Goal: Information Seeking & Learning: Find contact information

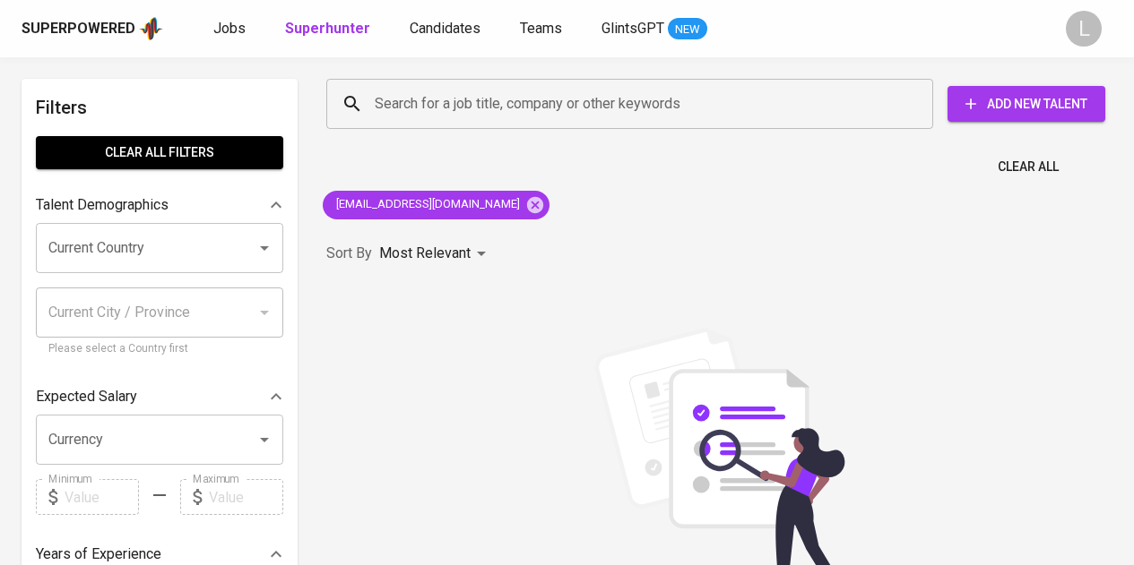
click at [525, 121] on div "Search for a job title, company or other keywords" at bounding box center [629, 104] width 607 height 50
paste input "[EMAIL_ADDRESS][DOMAIN_NAME]"
type input "[EMAIL_ADDRESS][DOMAIN_NAME]"
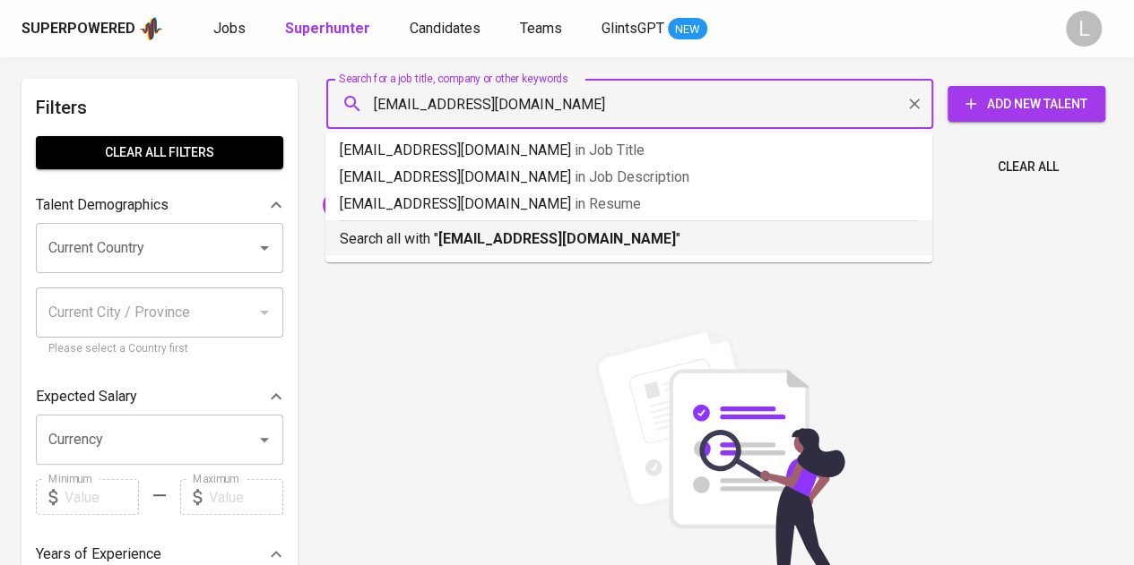
click at [527, 229] on p "Search all with " [EMAIL_ADDRESS][DOMAIN_NAME] "" at bounding box center [629, 240] width 578 height 22
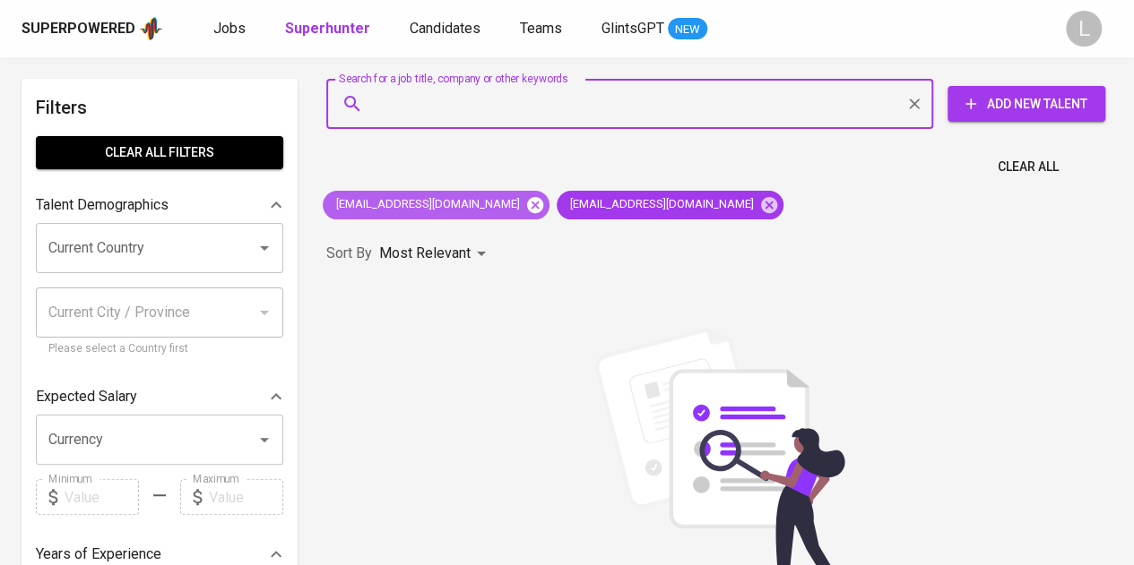
click at [527, 211] on icon at bounding box center [535, 204] width 16 height 16
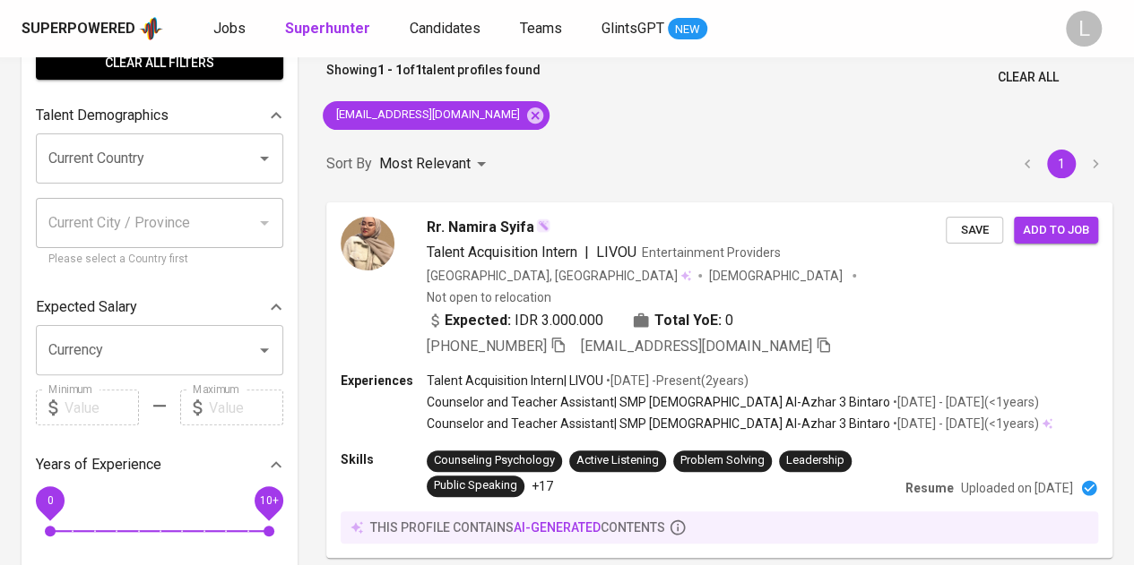
scroll to position [91, 0]
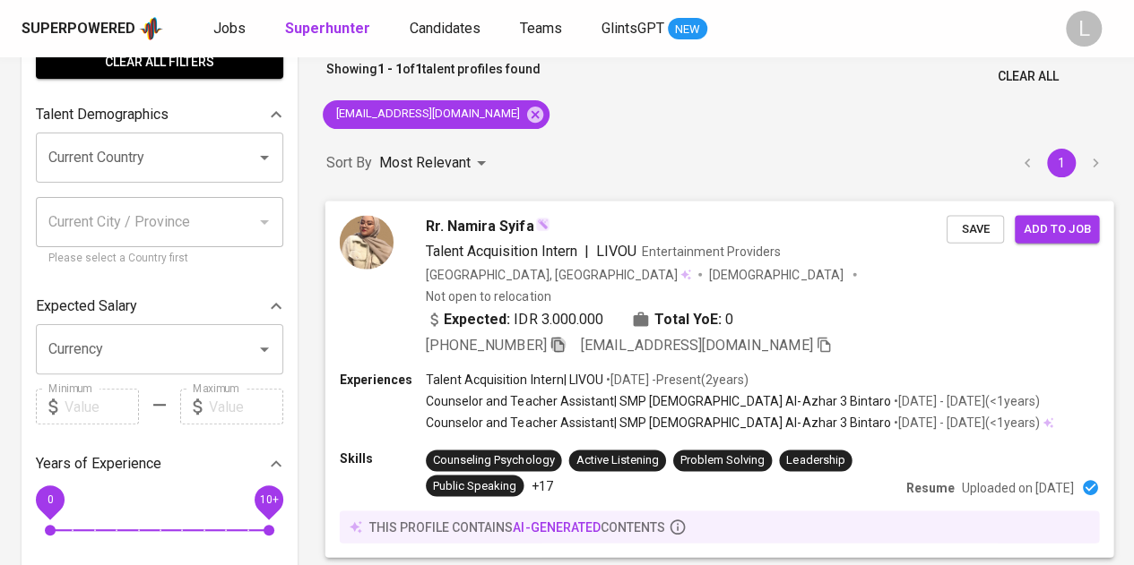
click at [558, 337] on icon "button" at bounding box center [557, 344] width 13 height 15
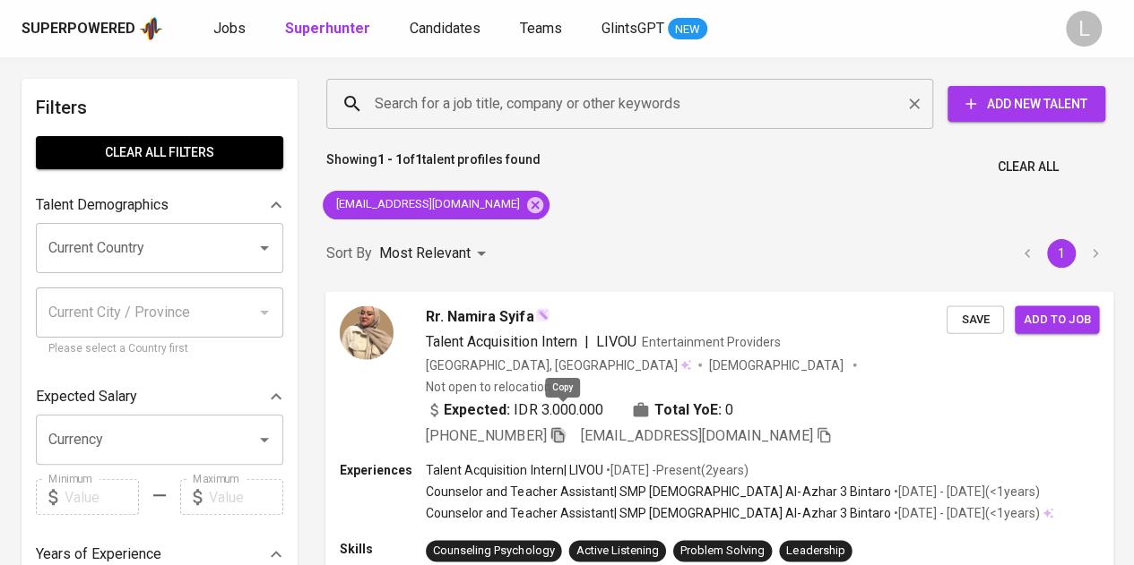
click at [544, 113] on input "Search for a job title, company or other keywords" at bounding box center [634, 104] width 528 height 34
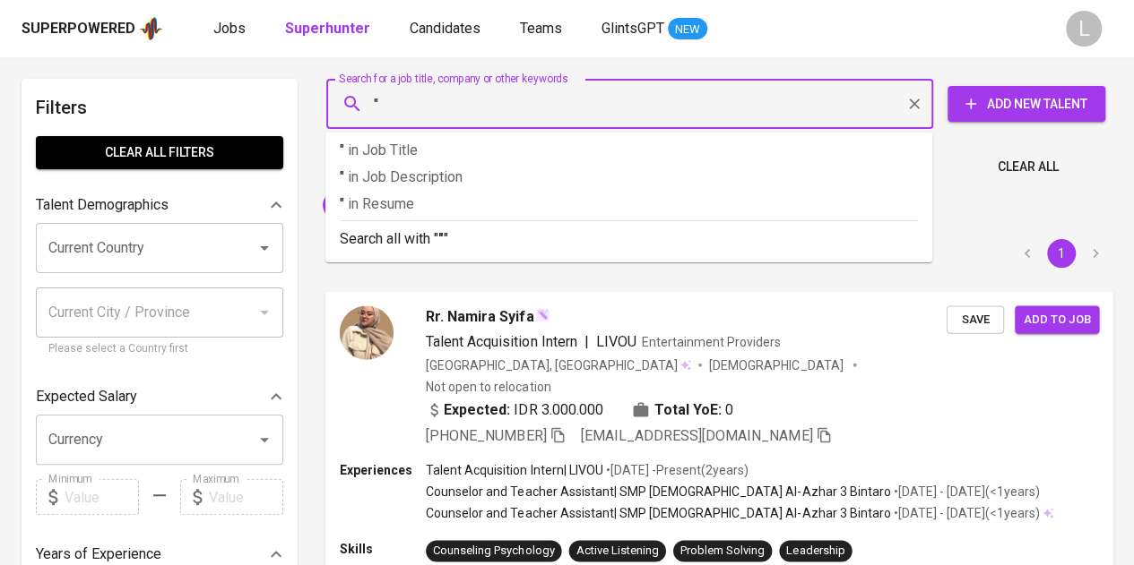
paste input "Rhesma [PERSON_NAME]"
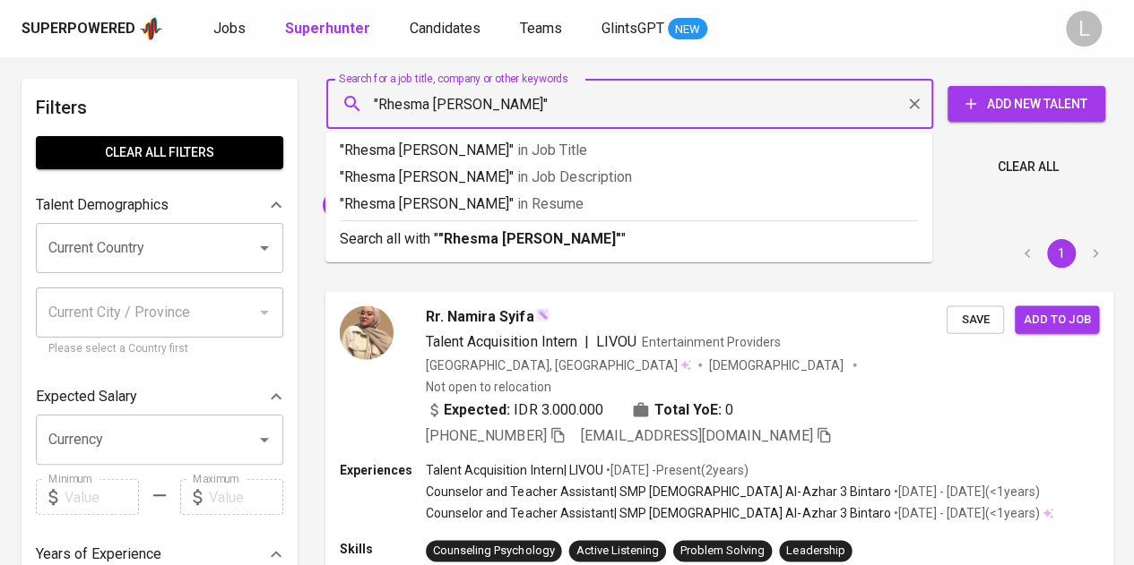
type input ""Rhesma [PERSON_NAME]""
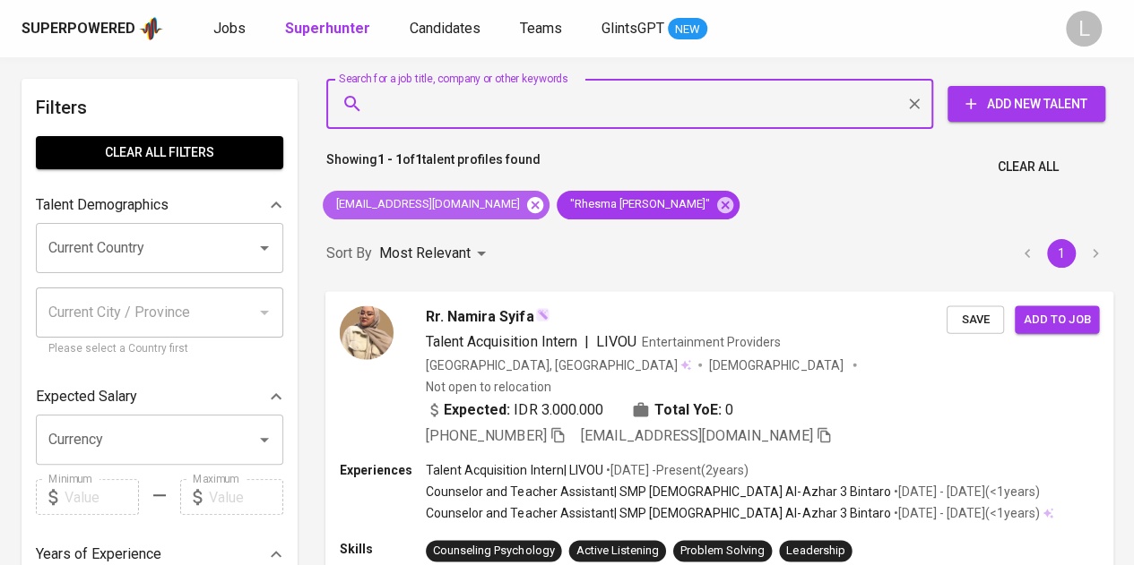
click at [527, 200] on icon at bounding box center [535, 204] width 16 height 16
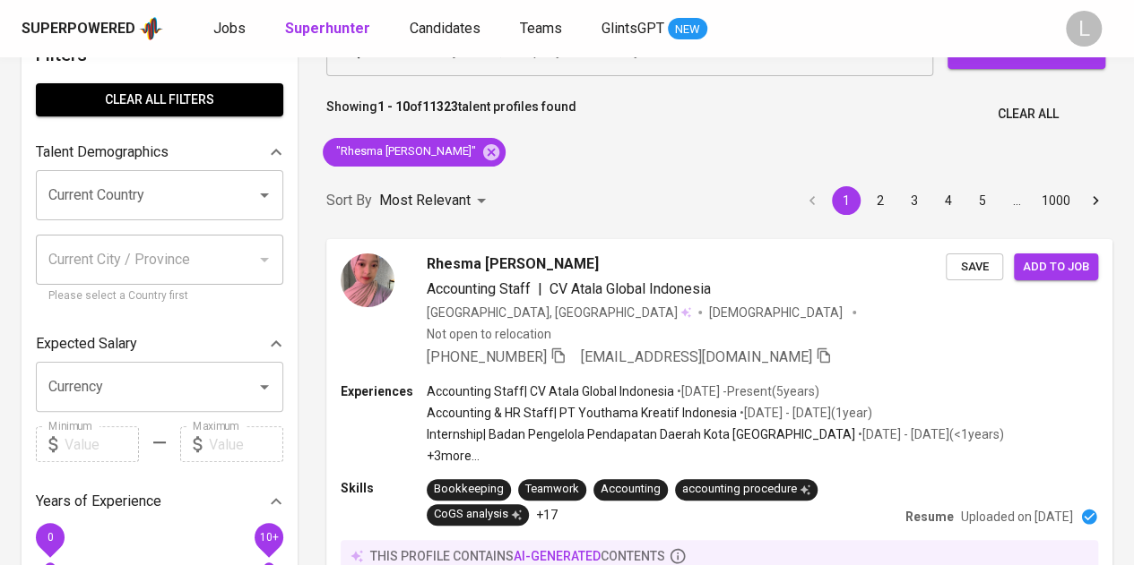
scroll to position [67, 0]
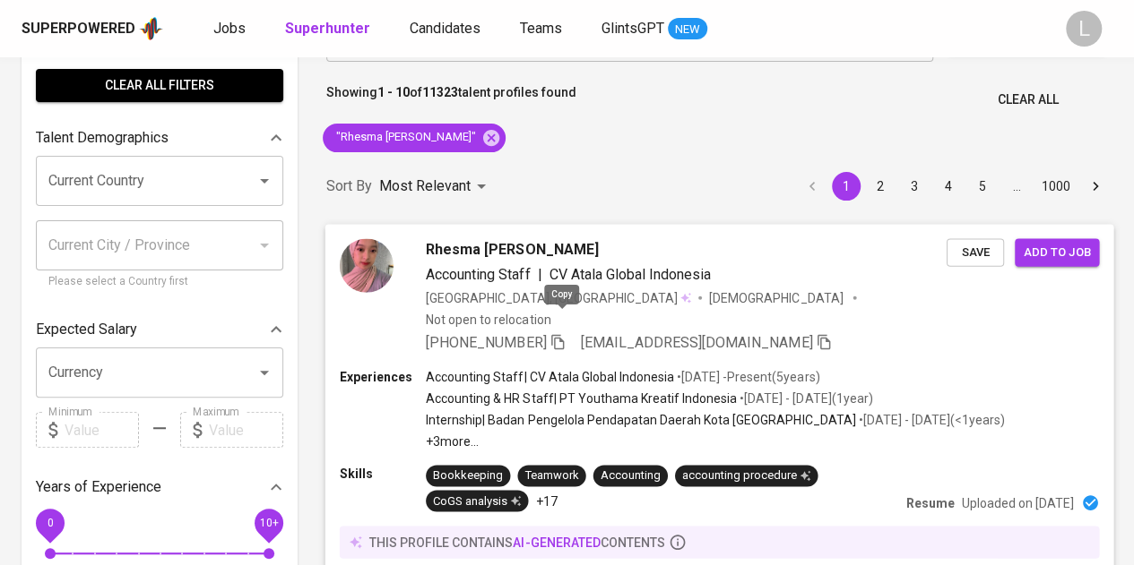
click at [564, 333] on icon "button" at bounding box center [557, 341] width 16 height 16
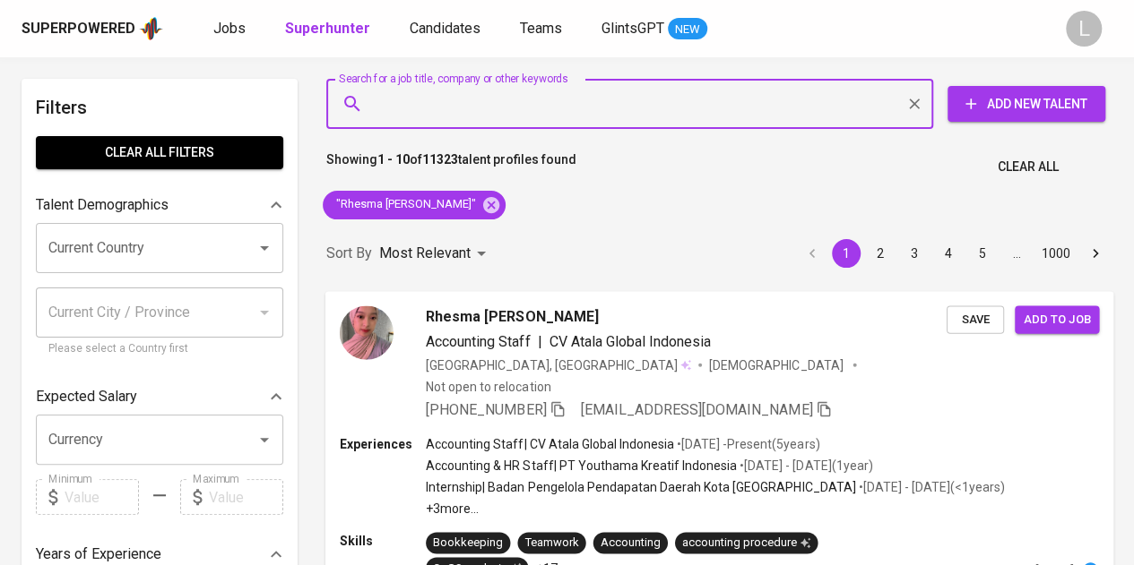
paste input "[EMAIL_ADDRESS][DOMAIN_NAME]"
click at [513, 103] on input "Search for a job title, company or other keywords" at bounding box center [634, 104] width 528 height 34
type input "[EMAIL_ADDRESS][DOMAIN_NAME]"
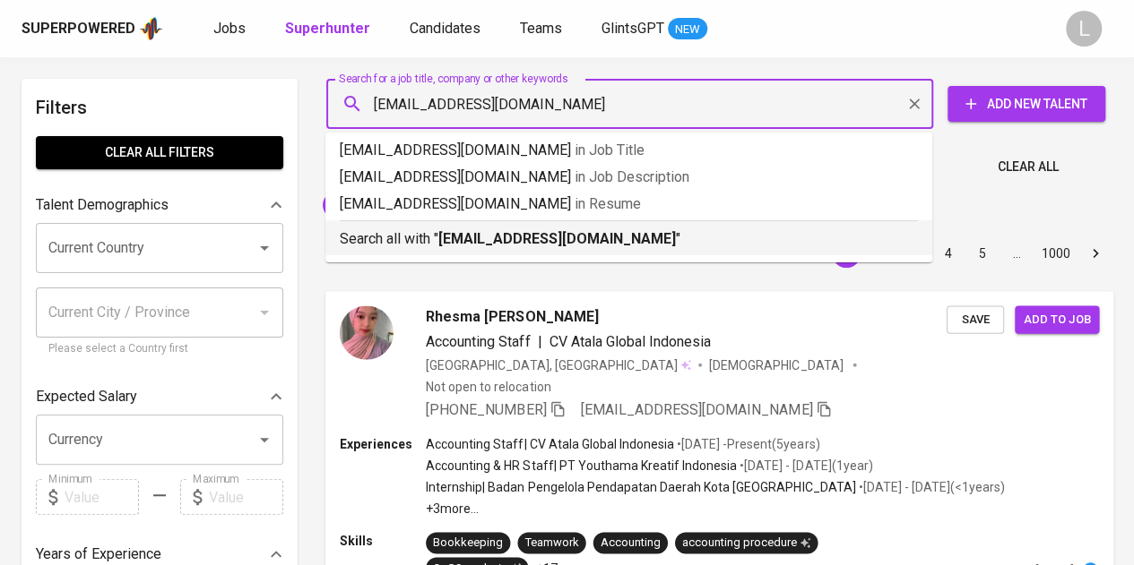
click at [509, 239] on b "[EMAIL_ADDRESS][DOMAIN_NAME]" at bounding box center [556, 238] width 237 height 17
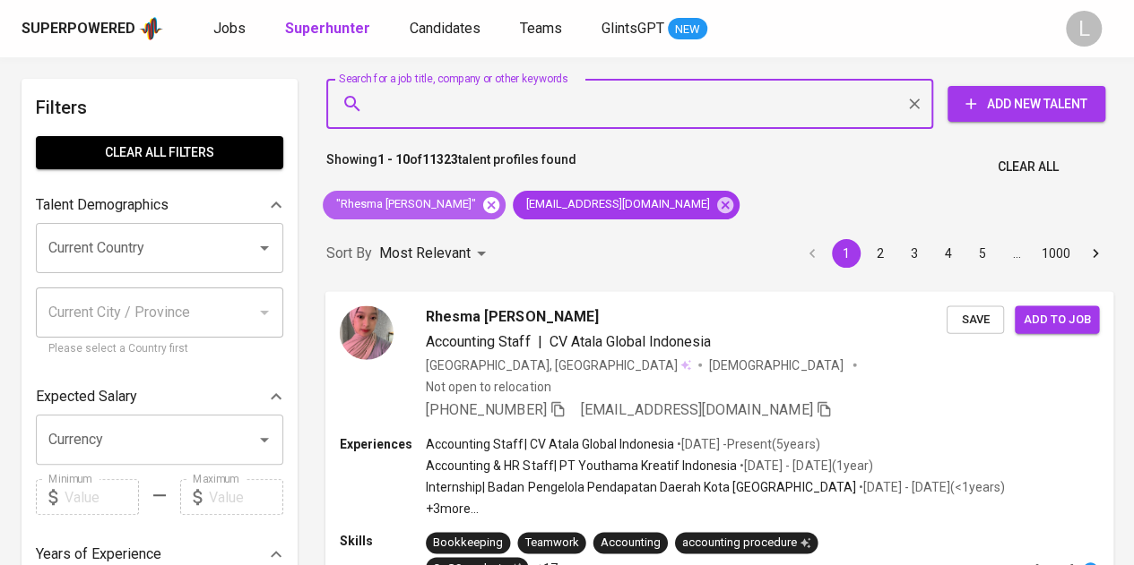
click at [487, 209] on icon at bounding box center [491, 204] width 16 height 16
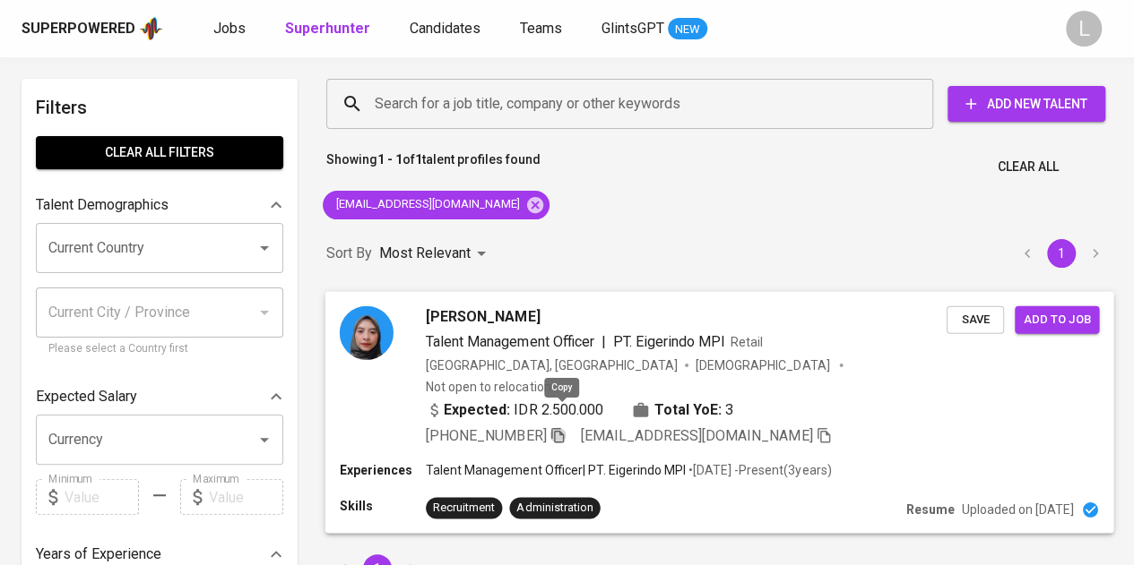
click at [565, 427] on icon "button" at bounding box center [557, 435] width 16 height 16
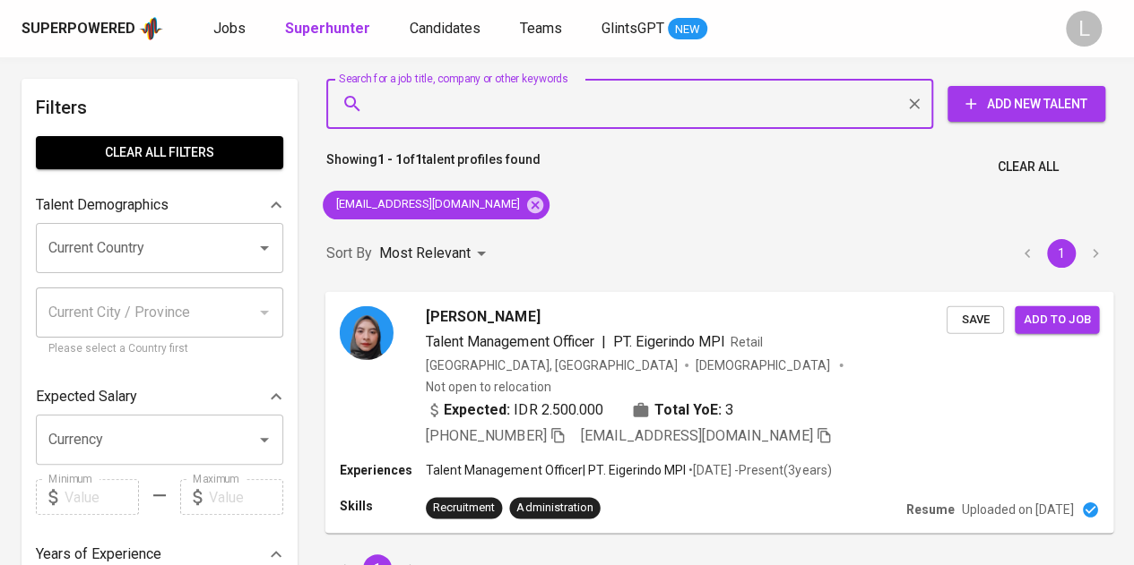
click at [545, 95] on input "Search for a job title, company or other keywords" at bounding box center [634, 104] width 528 height 34
paste input "[EMAIL_ADDRESS][DOMAIN_NAME]"
type input "[EMAIL_ADDRESS][DOMAIN_NAME]"
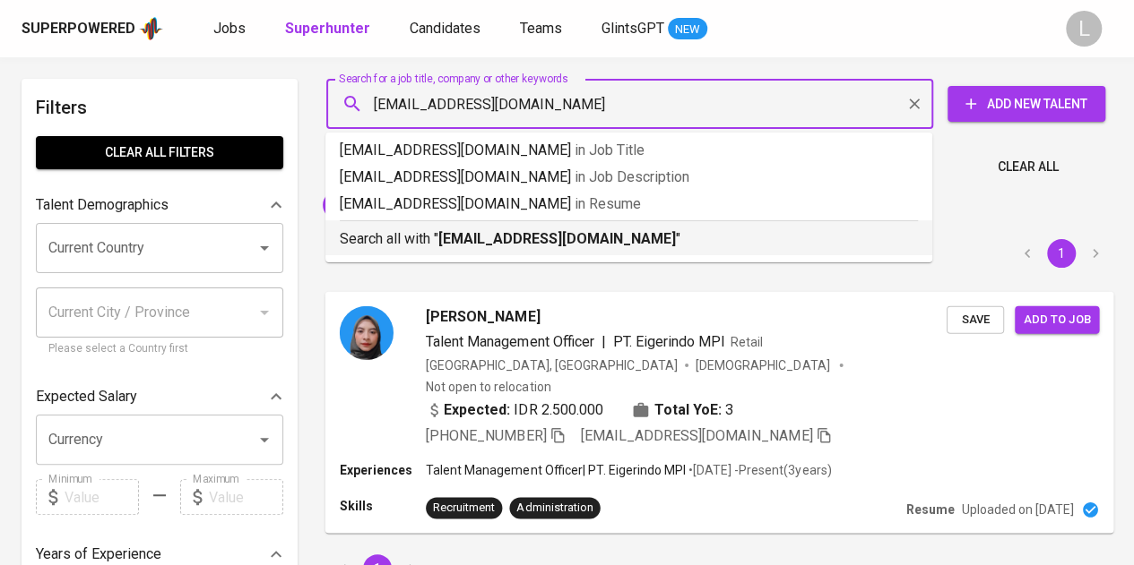
click at [508, 234] on b "[EMAIL_ADDRESS][DOMAIN_NAME]" at bounding box center [556, 238] width 237 height 17
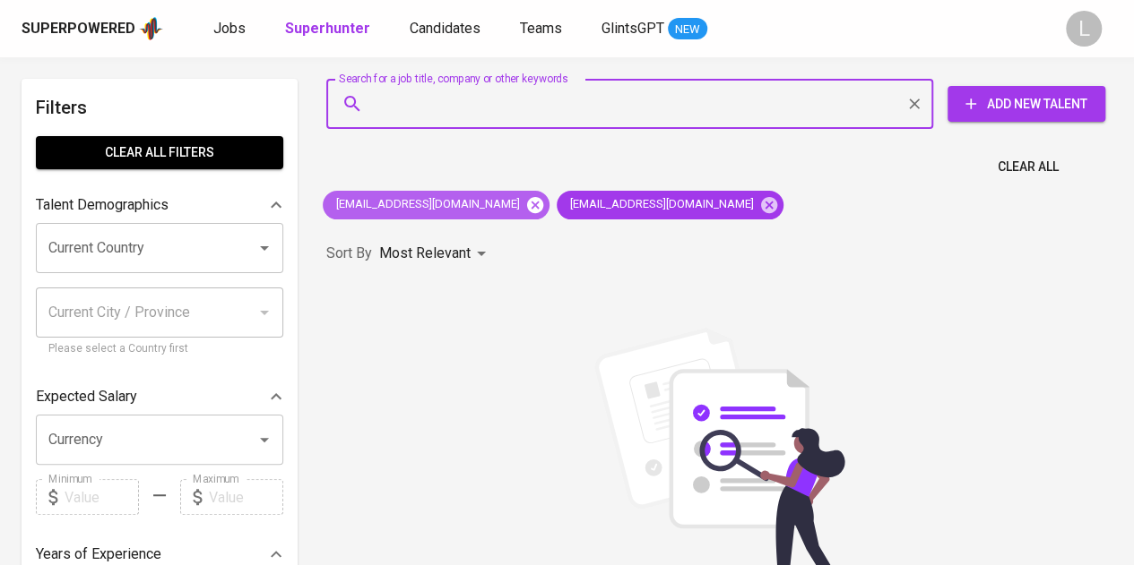
click at [527, 207] on icon at bounding box center [535, 204] width 16 height 16
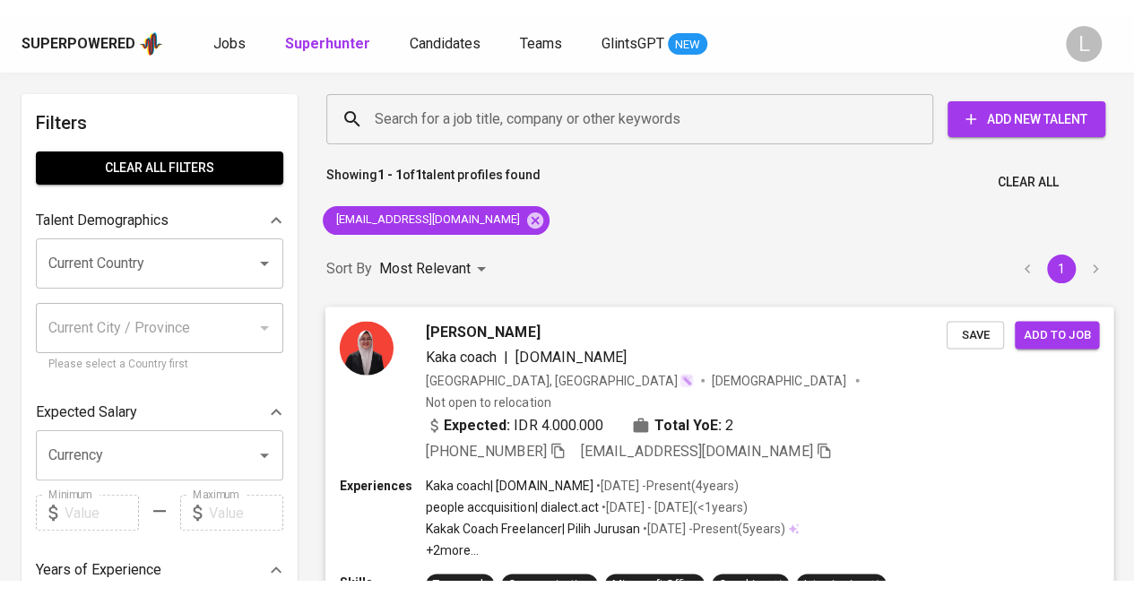
scroll to position [39, 0]
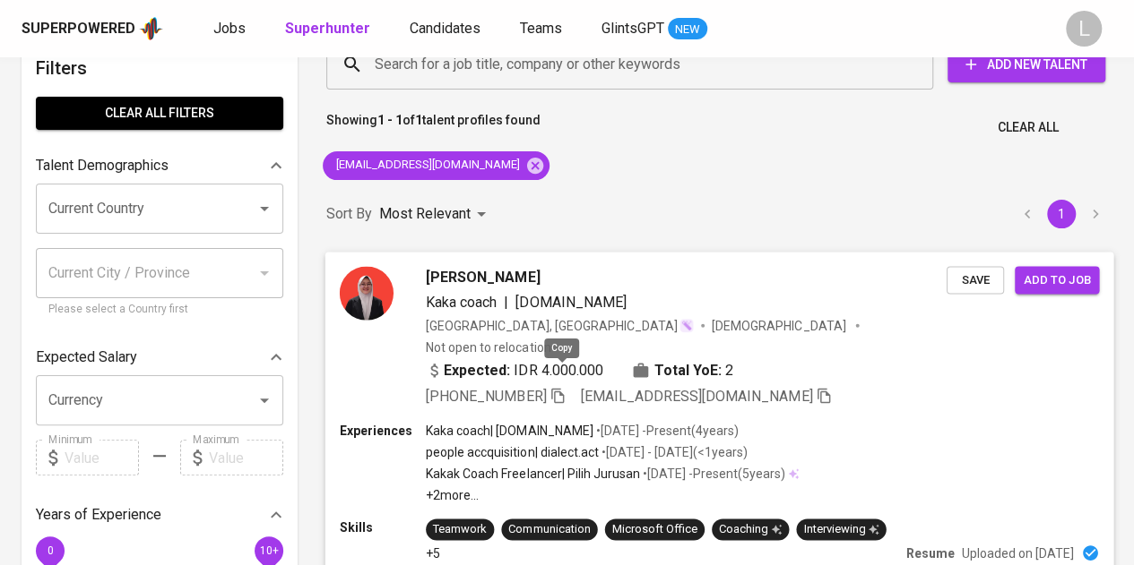
click at [564, 388] on icon "button" at bounding box center [557, 395] width 13 height 15
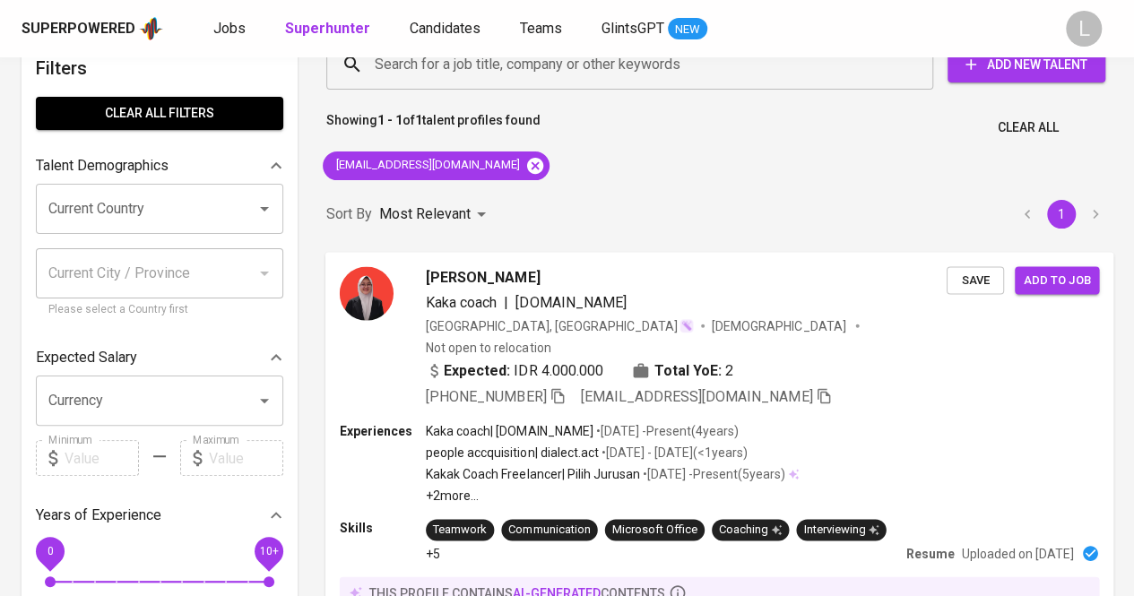
scroll to position [0, 0]
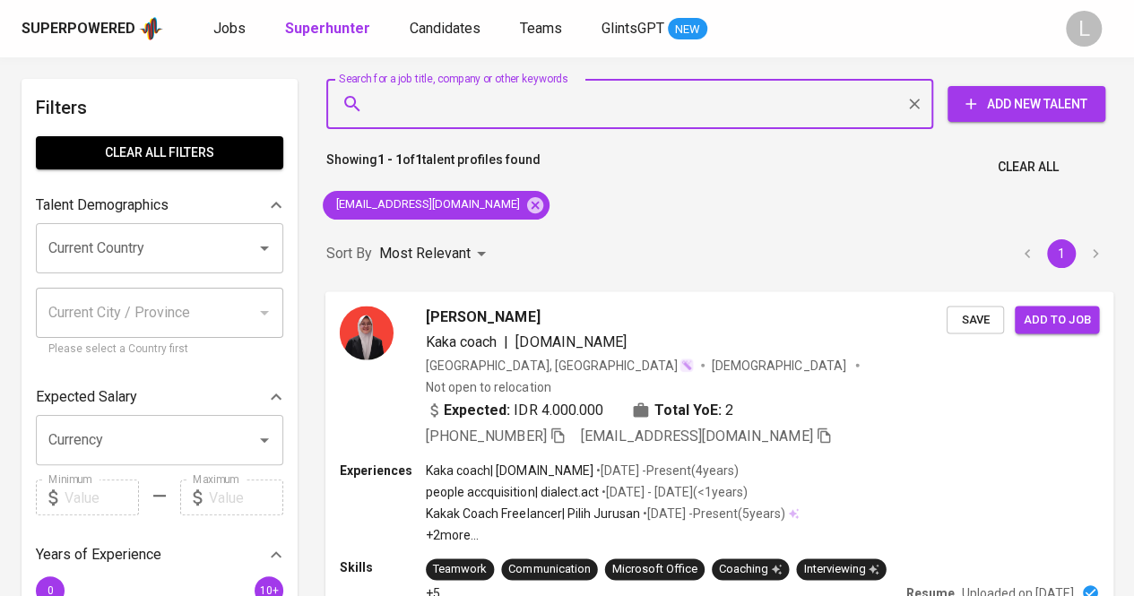
click at [568, 115] on input "Search for a job title, company or other keywords" at bounding box center [634, 104] width 528 height 34
paste input "[EMAIL_ADDRESS][DOMAIN_NAME]"
type input "[EMAIL_ADDRESS][DOMAIN_NAME]"
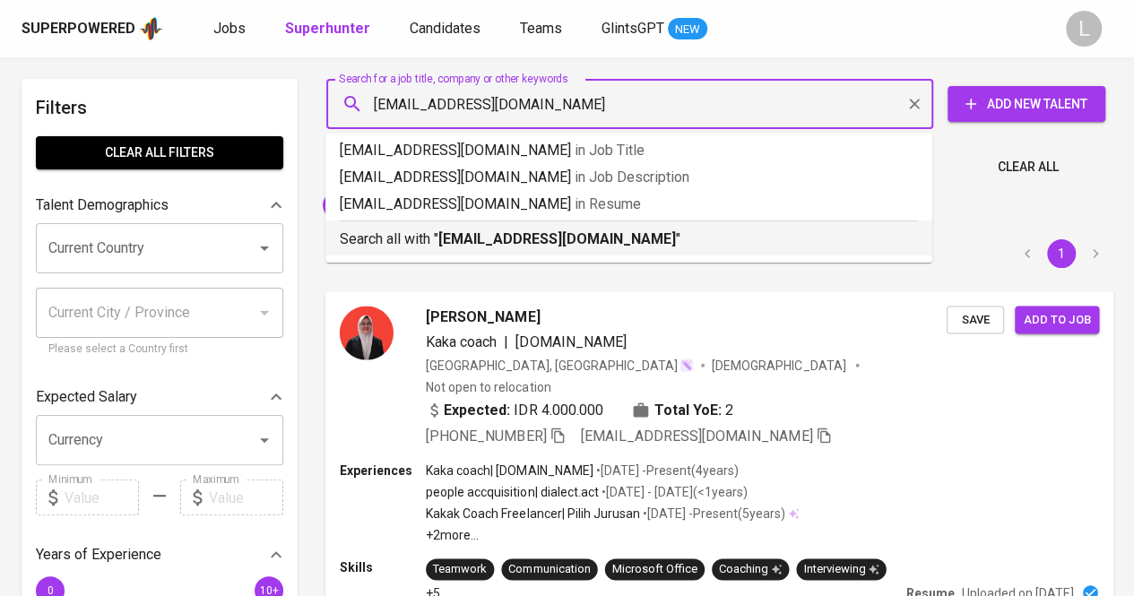
click at [555, 229] on p "Search all with " [EMAIL_ADDRESS][DOMAIN_NAME] "" at bounding box center [629, 240] width 578 height 22
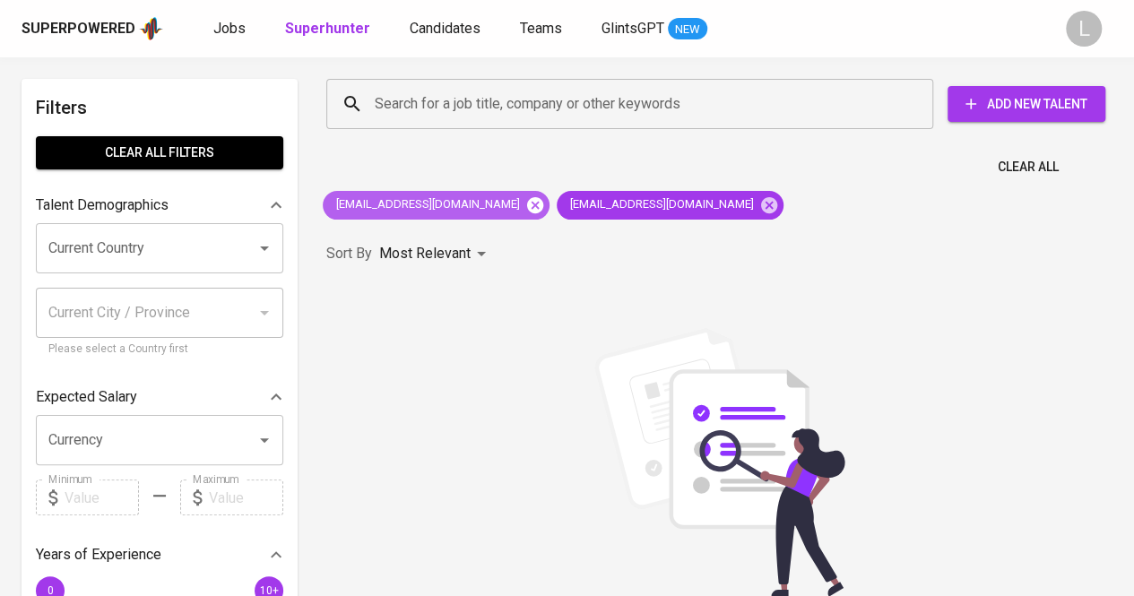
click at [527, 203] on icon at bounding box center [535, 204] width 16 height 16
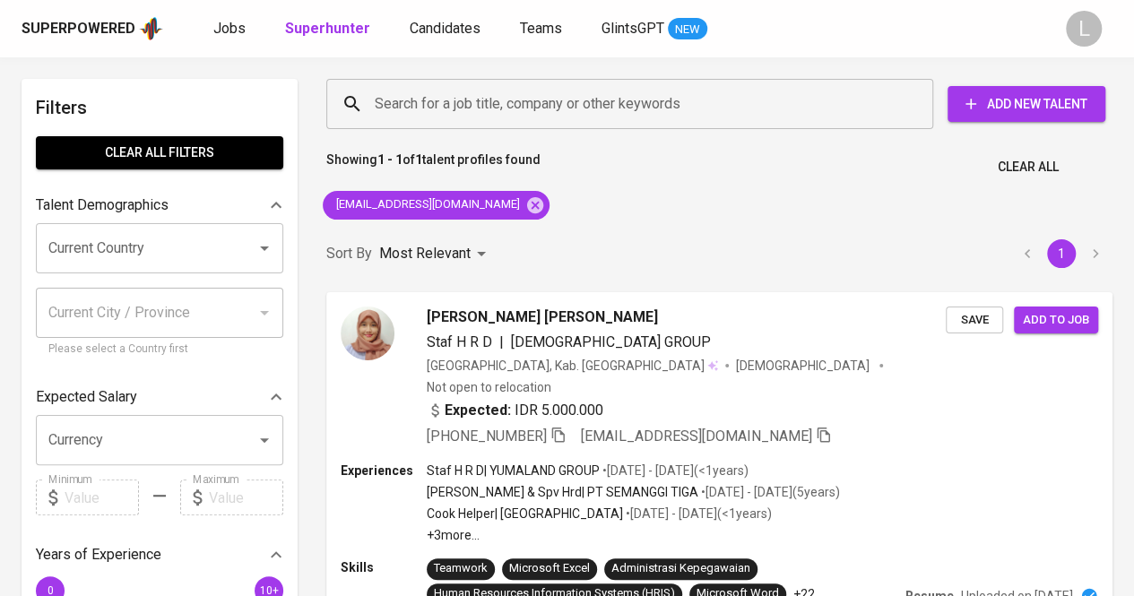
scroll to position [90, 0]
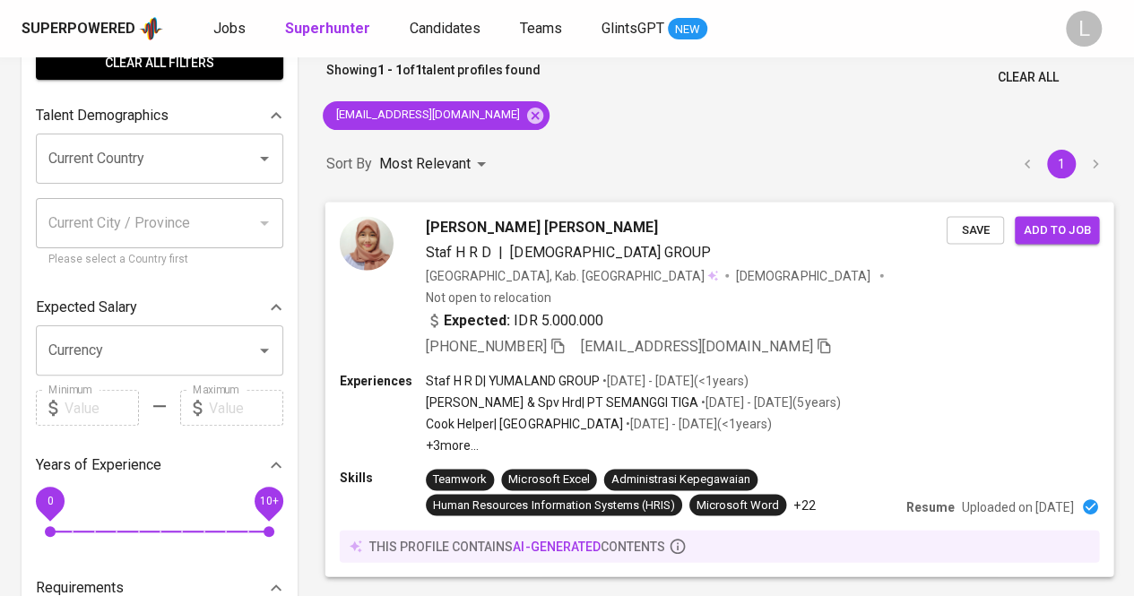
click at [565, 335] on span "[PHONE_NUMBER]" at bounding box center [496, 346] width 140 height 22
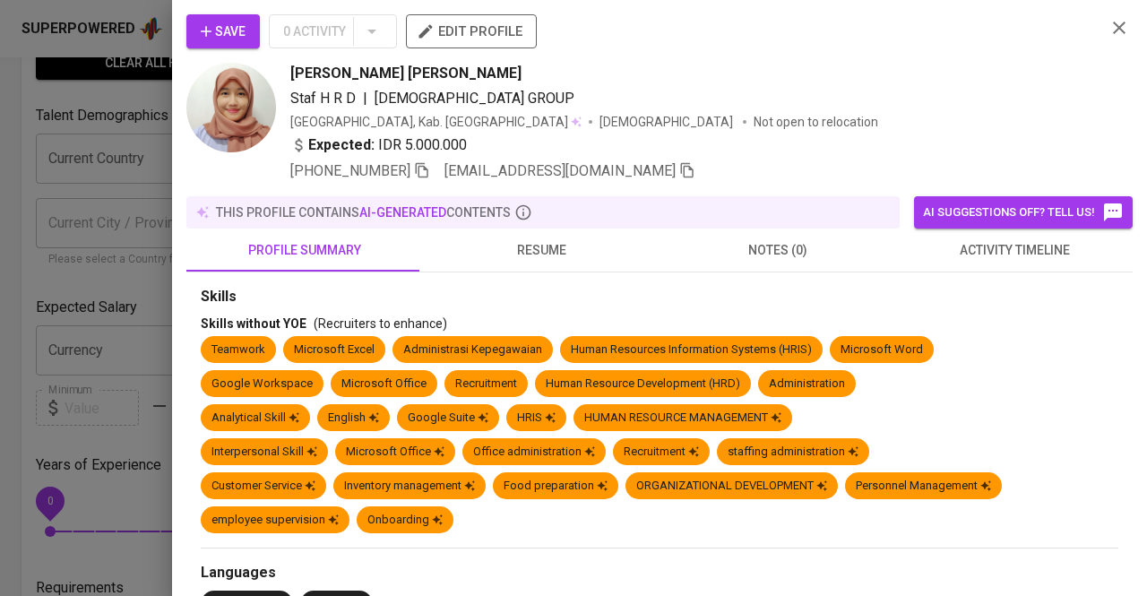
click at [427, 175] on icon "button" at bounding box center [422, 170] width 16 height 16
click at [24, 247] on div at bounding box center [573, 298] width 1147 height 596
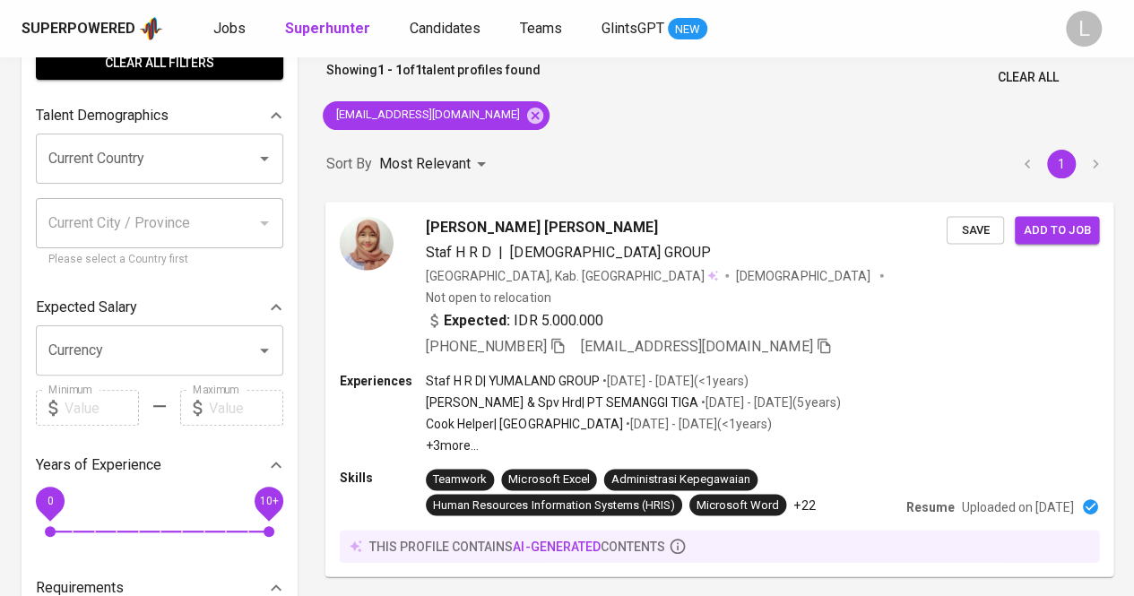
scroll to position [0, 0]
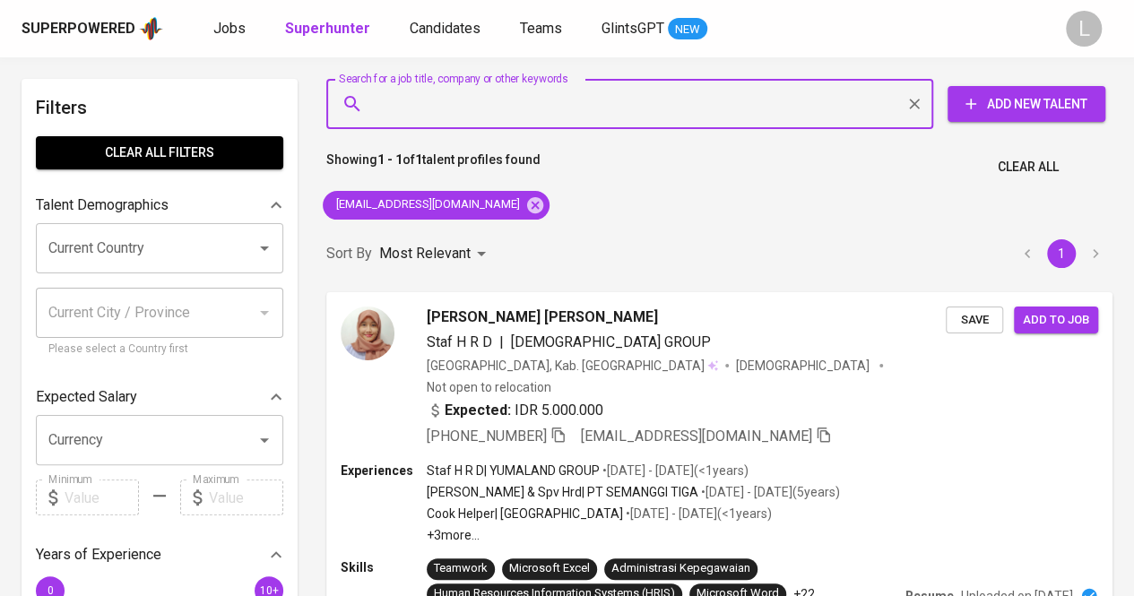
click at [479, 109] on input "Search for a job title, company or other keywords" at bounding box center [634, 104] width 528 height 34
paste input "[EMAIL_ADDRESS][DOMAIN_NAME]"
type input "[EMAIL_ADDRESS][DOMAIN_NAME]"
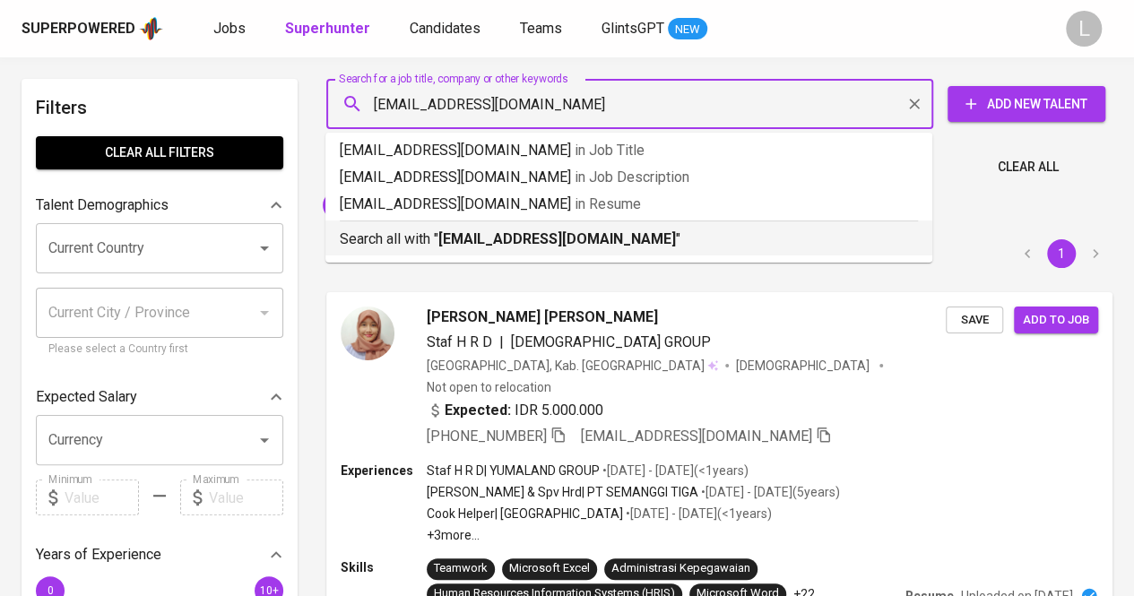
click at [511, 238] on b "[EMAIL_ADDRESS][DOMAIN_NAME]" at bounding box center [556, 238] width 237 height 17
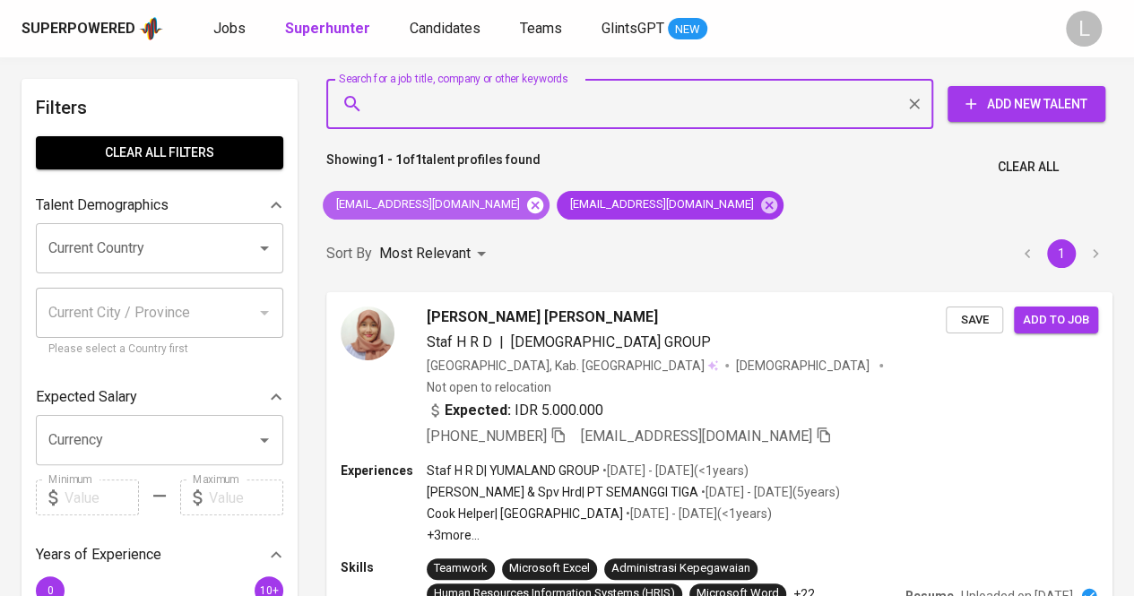
click at [525, 200] on icon at bounding box center [535, 205] width 20 height 20
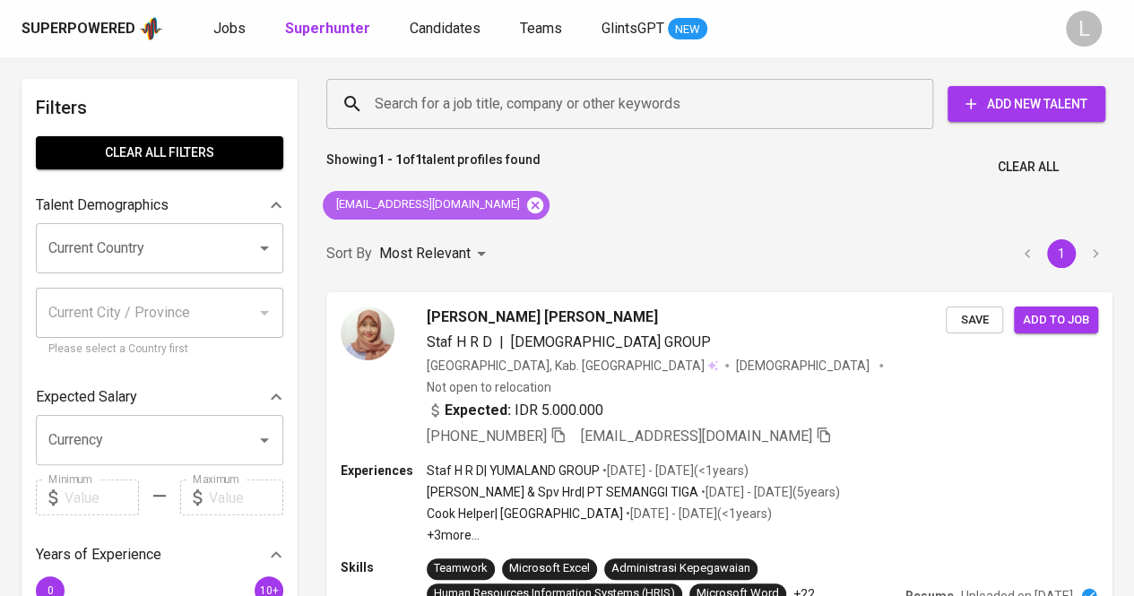
click at [525, 203] on icon at bounding box center [535, 205] width 20 height 20
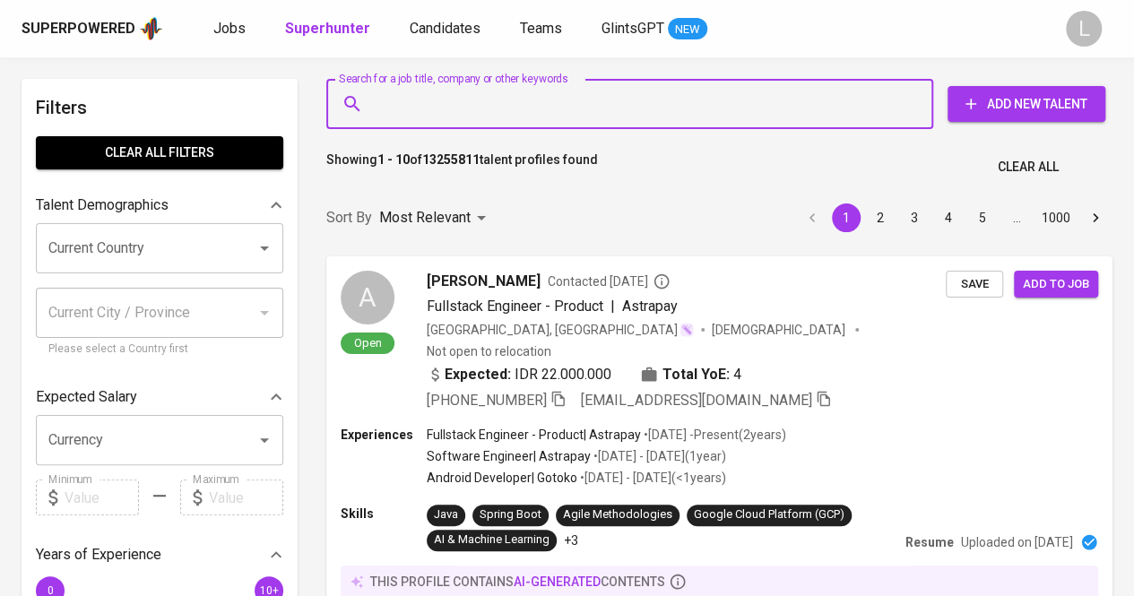
click at [479, 95] on input "Search for a job title, company or other keywords" at bounding box center [634, 104] width 528 height 34
paste input "[EMAIL_ADDRESS][DOMAIN_NAME]"
type input "[EMAIL_ADDRESS][DOMAIN_NAME]"
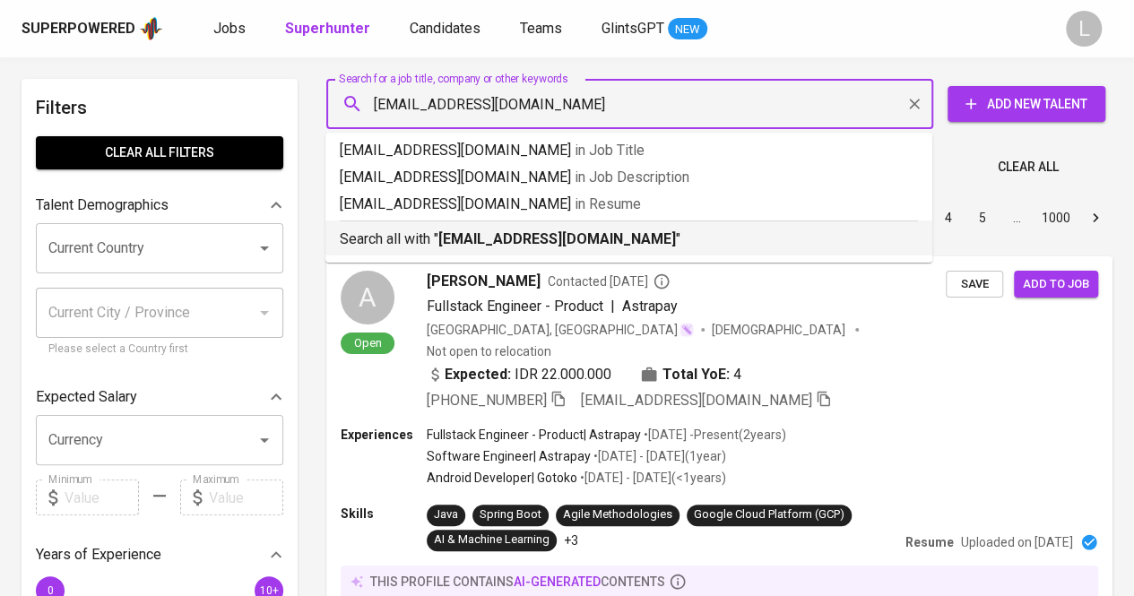
click at [464, 234] on b "[EMAIL_ADDRESS][DOMAIN_NAME]" at bounding box center [556, 238] width 237 height 17
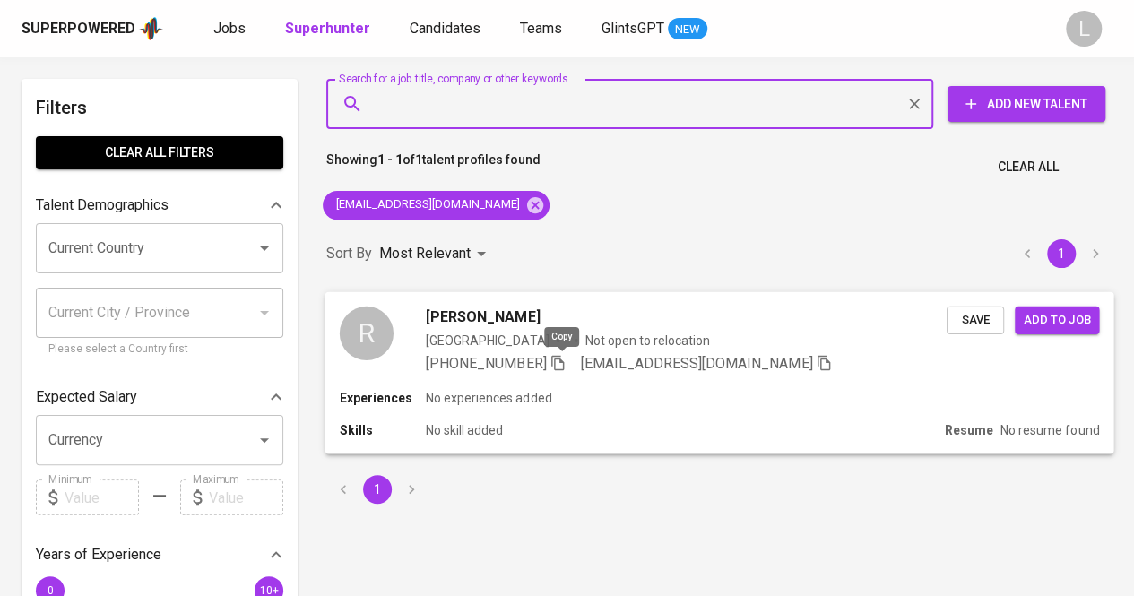
click at [563, 366] on icon "button" at bounding box center [557, 362] width 16 height 16
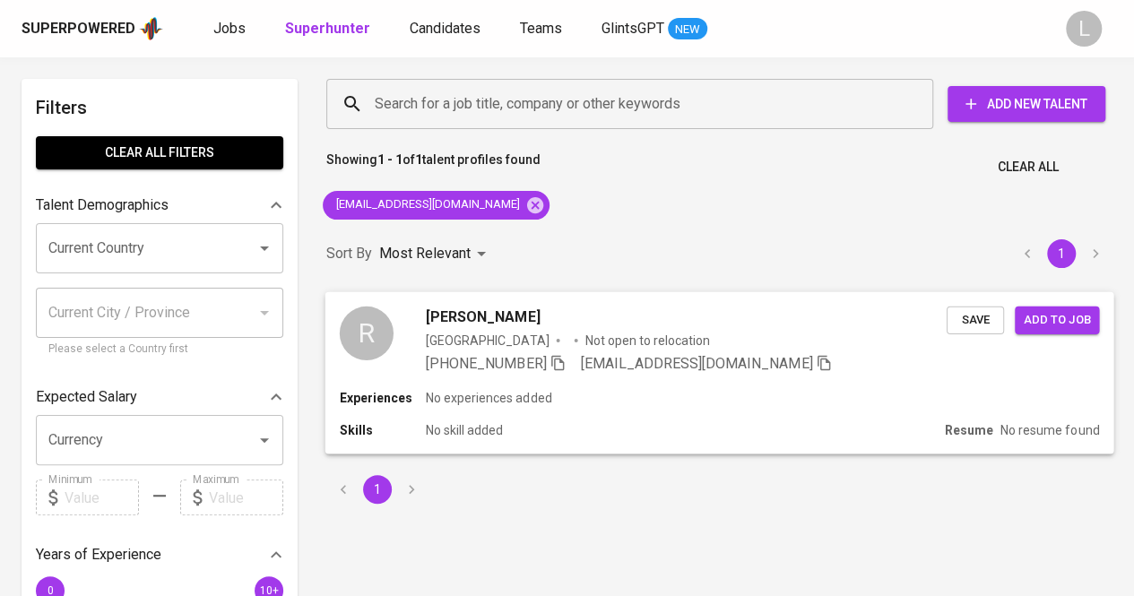
click at [563, 366] on icon "button" at bounding box center [557, 362] width 16 height 16
click at [563, 360] on icon "button" at bounding box center [557, 362] width 16 height 16
click at [483, 313] on span "[PERSON_NAME]" at bounding box center [483, 317] width 114 height 22
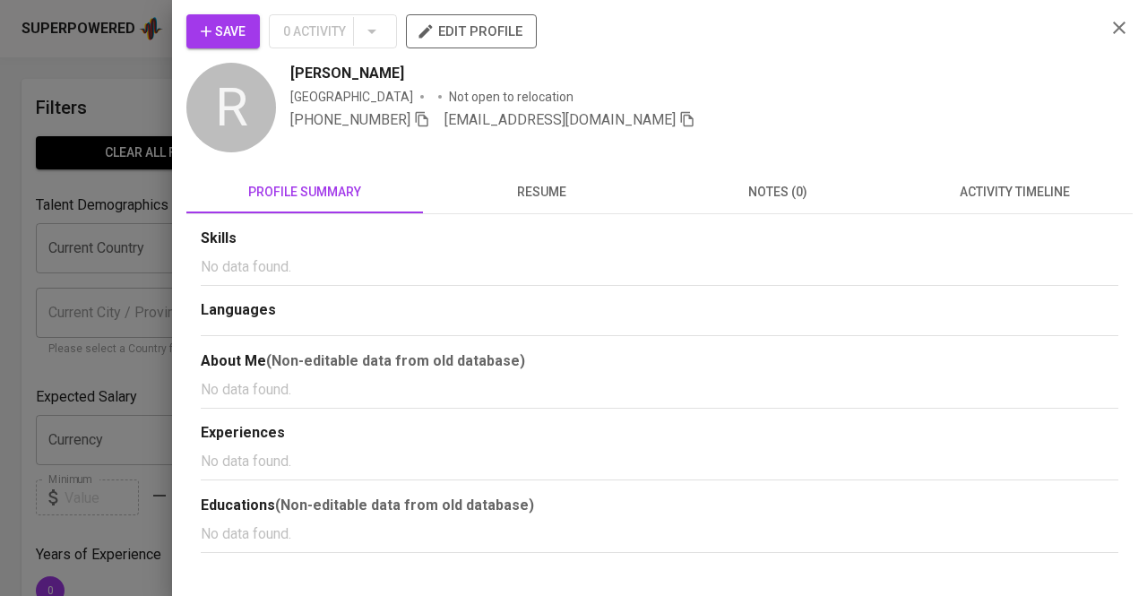
click at [486, 203] on button "resume" at bounding box center [541, 191] width 237 height 43
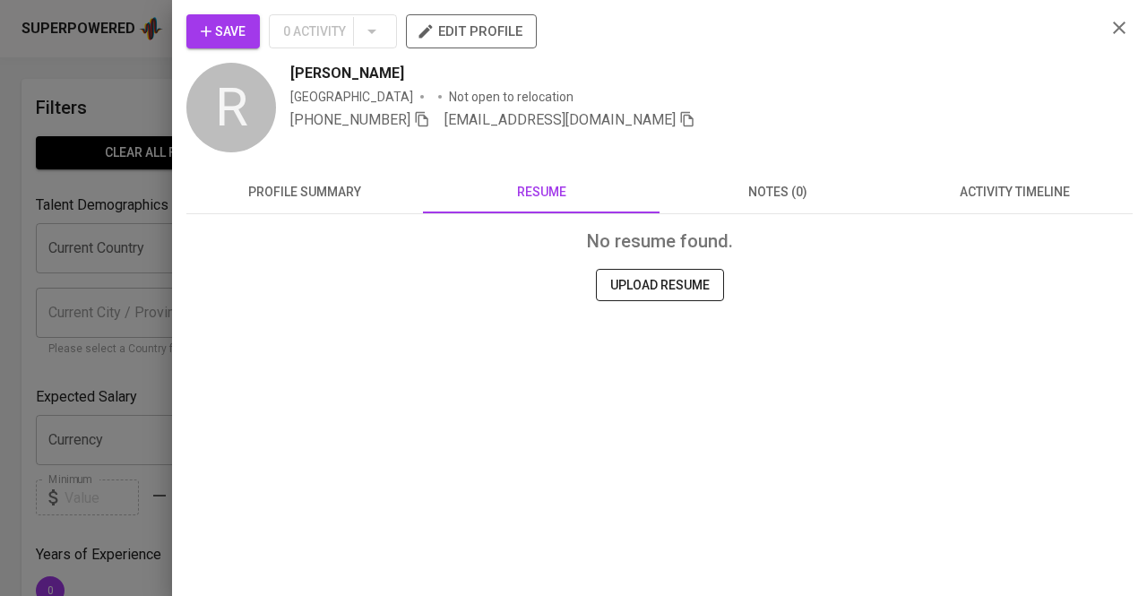
click at [362, 220] on div "No resume found. UPLOAD RESUME" at bounding box center [659, 311] width 946 height 194
click at [425, 118] on icon "button" at bounding box center [422, 119] width 16 height 16
click at [102, 237] on div at bounding box center [573, 298] width 1147 height 596
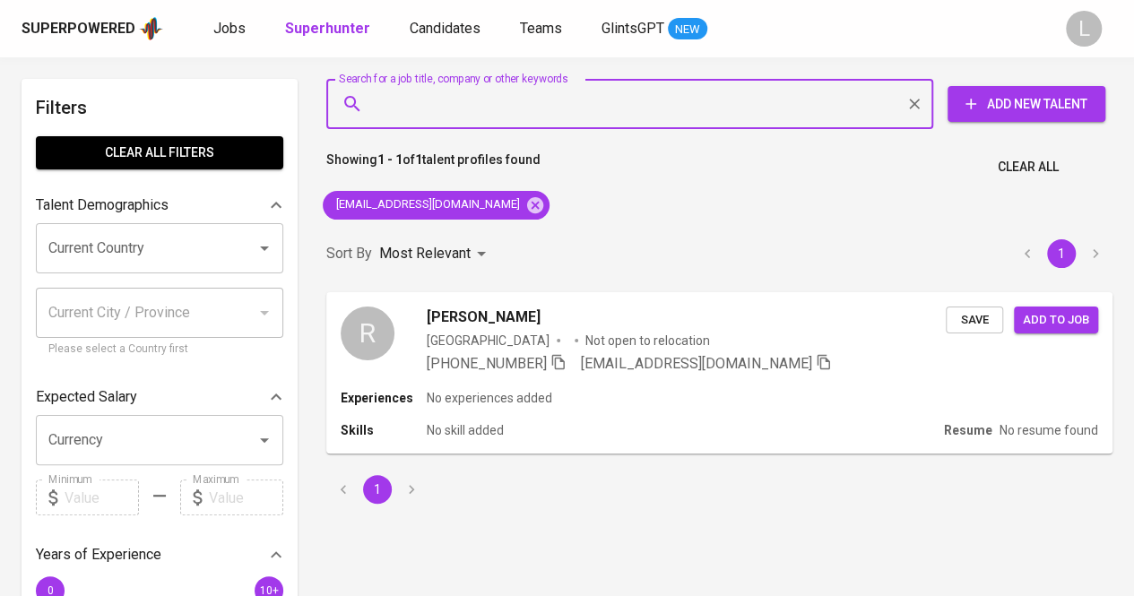
paste input "arie.retno.rw@gmail.com"
type input "arie.retno.rw@gmail.com"
click at [487, 107] on input "arie.retno.rw@gmail.com" at bounding box center [634, 104] width 528 height 34
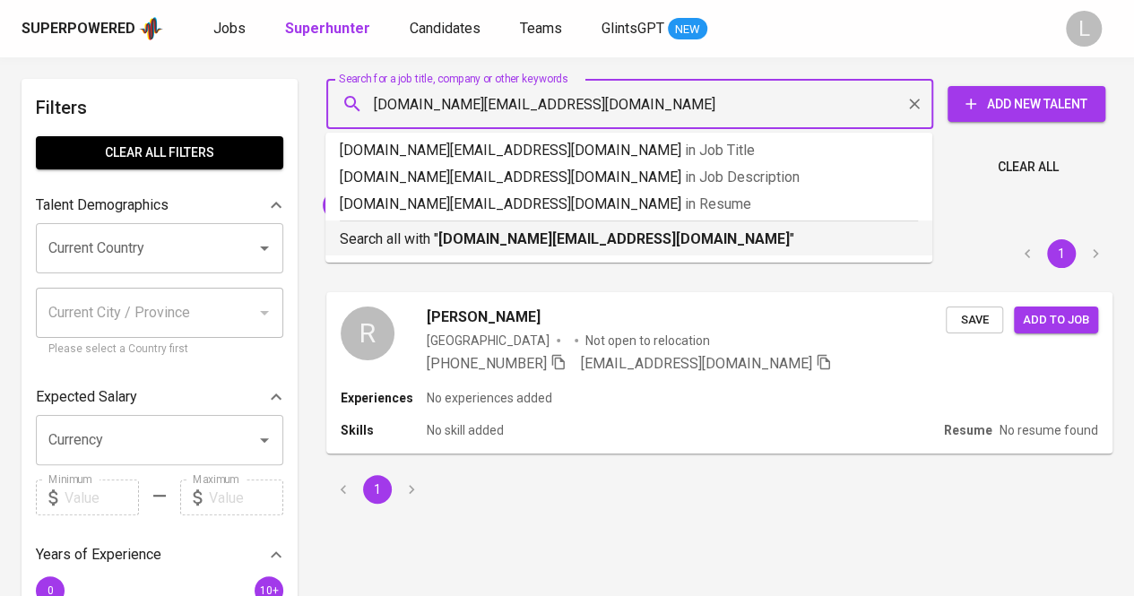
click at [471, 231] on b "arie.retno.rw@gmail.com" at bounding box center [613, 238] width 351 height 17
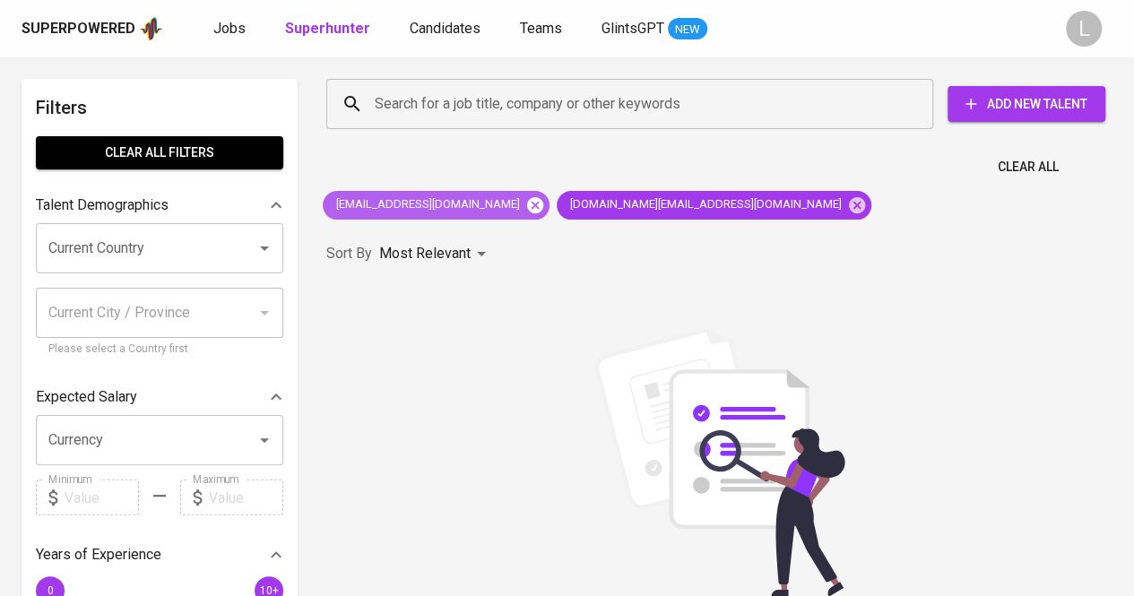
click at [527, 197] on icon at bounding box center [535, 204] width 16 height 16
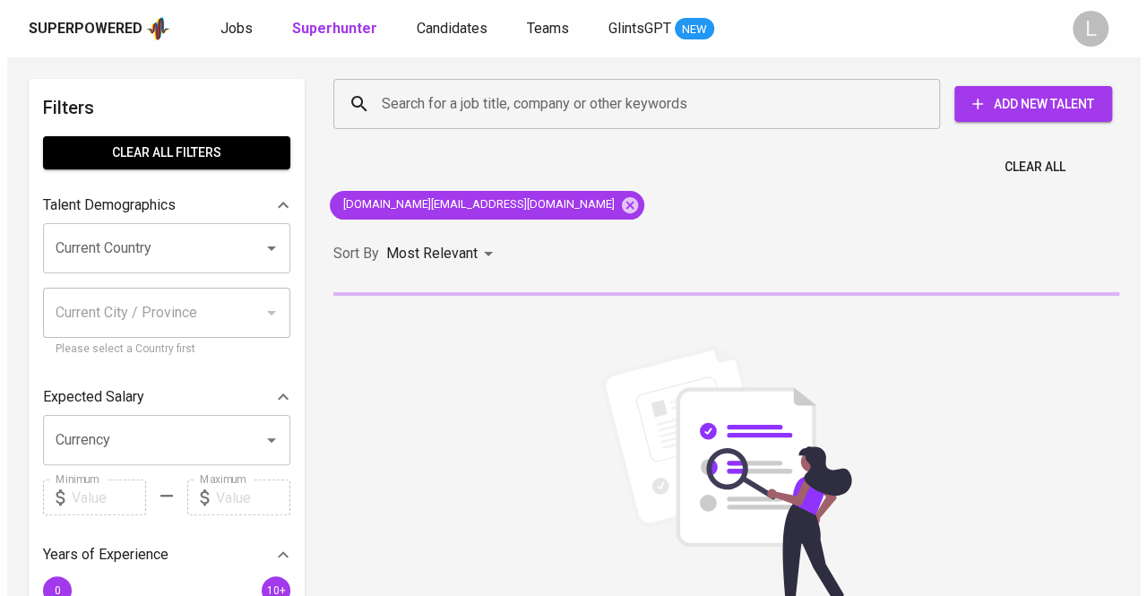
scroll to position [39, 0]
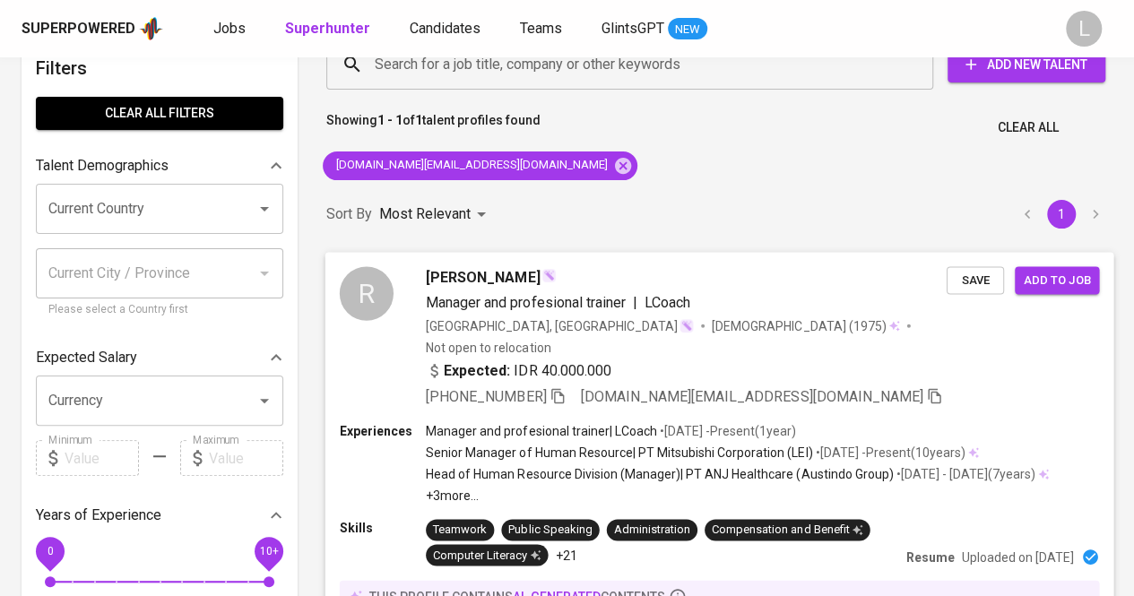
click at [563, 385] on div "+62 811-8675-706 arie.retno.rw@gmail.com" at bounding box center [684, 396] width 517 height 22
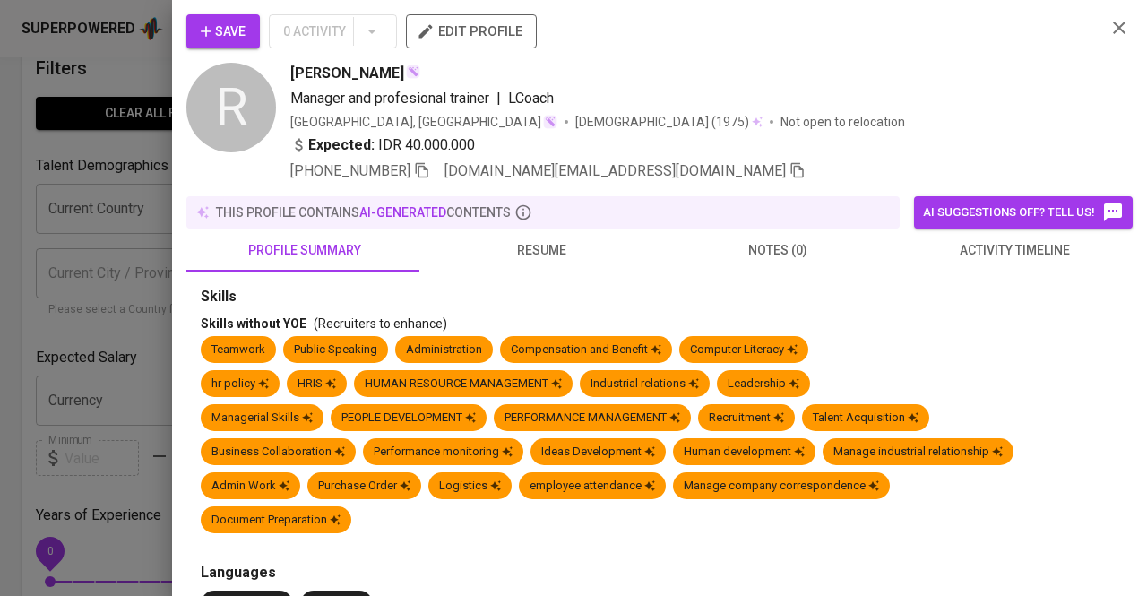
click at [418, 168] on icon "button" at bounding box center [422, 170] width 16 height 16
